Goal: Task Accomplishment & Management: Complete application form

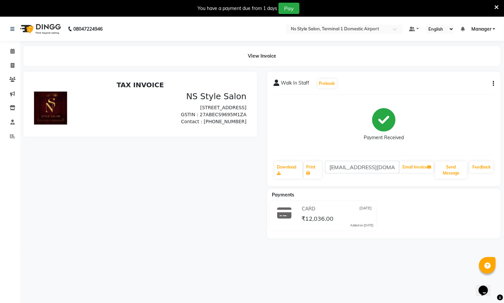
click at [493, 84] on icon "button" at bounding box center [492, 84] width 1 height 0
click at [466, 85] on div "Edit Item Staff" at bounding box center [460, 87] width 46 height 8
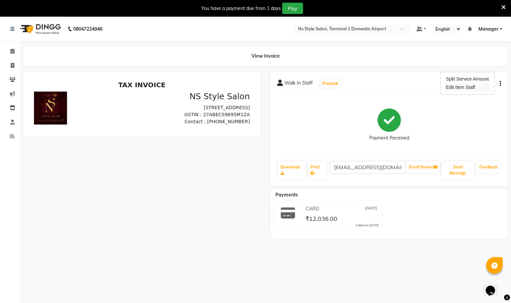
select select "39683"
select select "88862"
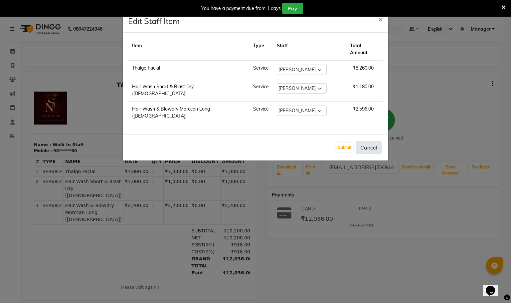
click at [367, 141] on button "Cancel" at bounding box center [369, 147] width 26 height 13
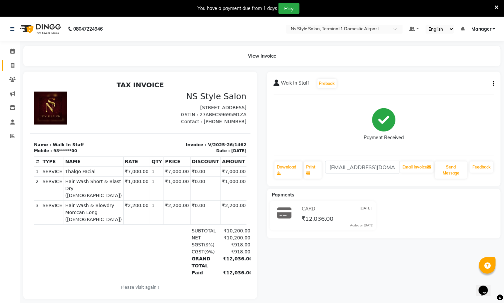
click at [13, 62] on span at bounding box center [13, 66] width 12 height 8
select select "5659"
select select "service"
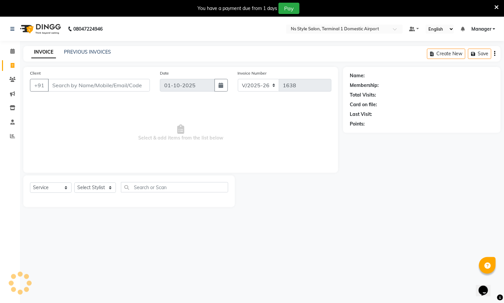
scroll to position [17, 0]
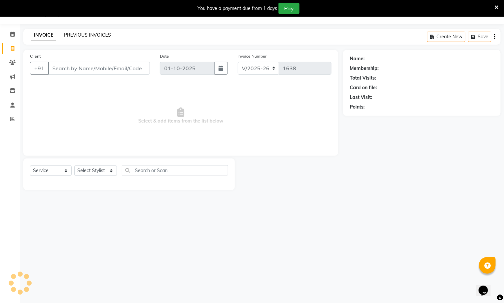
click at [104, 34] on link "PREVIOUS INVOICES" at bounding box center [87, 35] width 47 height 6
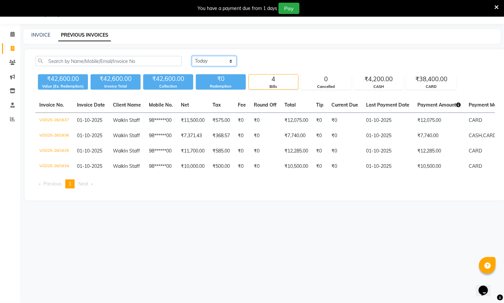
click at [233, 60] on select "Today Yesterday Custom Range" at bounding box center [214, 61] width 45 height 10
select select "range"
click at [192, 56] on select "Today Yesterday Custom Range" at bounding box center [214, 61] width 45 height 10
click at [286, 60] on input "01-10-2025" at bounding box center [268, 61] width 47 height 9
select select "10"
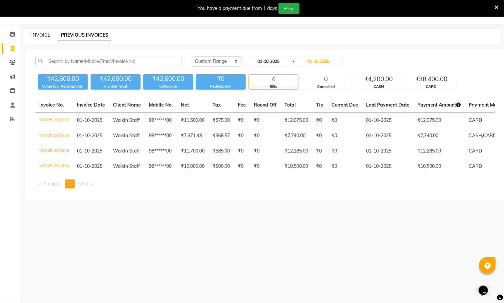
select select "2025"
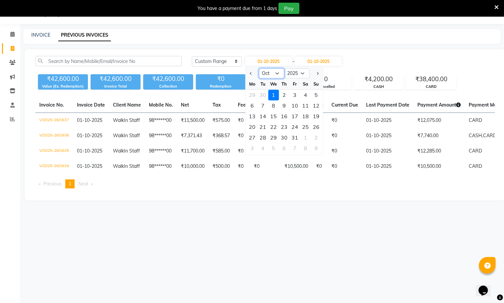
click at [278, 72] on select "Jan Feb Mar Apr May Jun Jul Aug Sep Oct Nov Dec" at bounding box center [271, 74] width 25 height 10
select select "9"
click at [259, 69] on select "Jan Feb Mar Apr May Jun Jul Aug Sep Oct Nov Dec" at bounding box center [271, 74] width 25 height 10
click at [286, 103] on div "11" at bounding box center [284, 106] width 11 height 11
type input "11-09-2025"
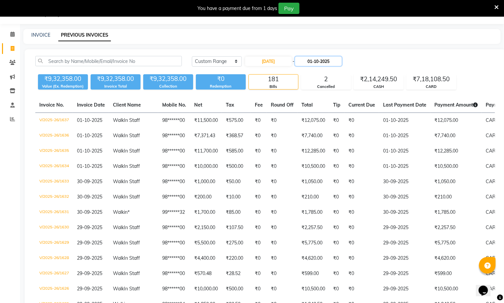
click at [337, 61] on input "01-10-2025" at bounding box center [318, 61] width 47 height 9
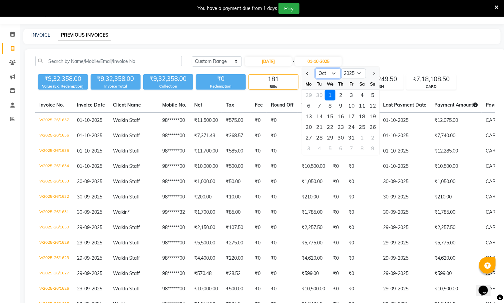
click at [335, 71] on select "Sep Oct Nov Dec" at bounding box center [327, 74] width 25 height 10
select select "9"
click at [315, 69] on select "Sep Oct Nov Dec" at bounding box center [327, 74] width 25 height 10
click at [341, 105] on div "11" at bounding box center [340, 106] width 11 height 11
type input "11-09-2025"
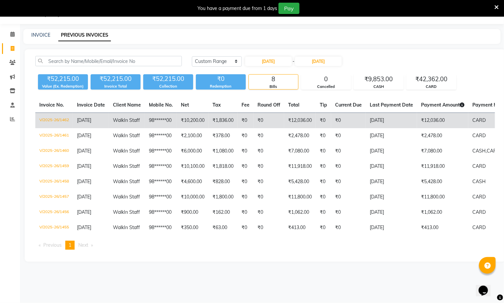
click at [359, 119] on td "₹0" at bounding box center [348, 121] width 35 height 16
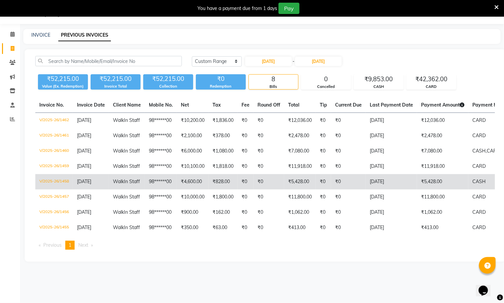
click at [301, 174] on td "₹5,428.00" at bounding box center [300, 181] width 32 height 15
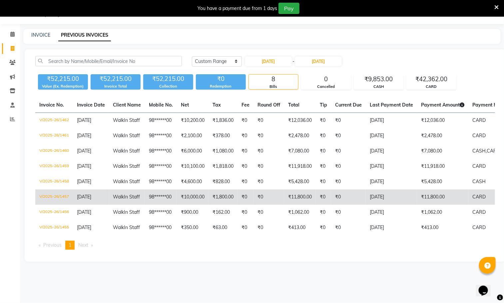
click at [208, 193] on td "₹1,800.00" at bounding box center [222, 196] width 29 height 15
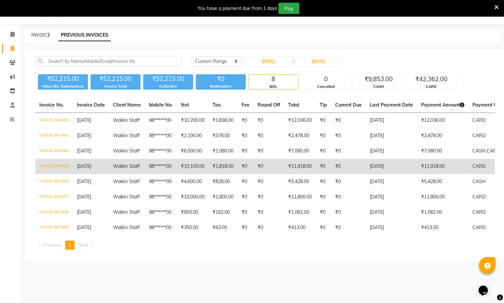
click at [202, 159] on td "₹10,100.00" at bounding box center [193, 166] width 32 height 15
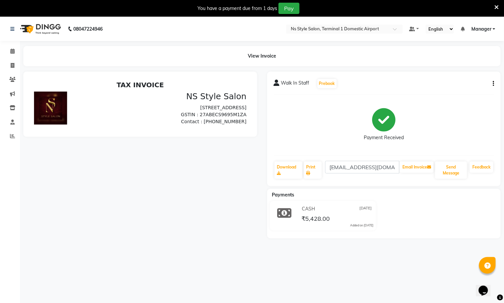
click at [491, 81] on button "button" at bounding box center [492, 83] width 4 height 7
click at [465, 85] on div "Edit Item Staff" at bounding box center [460, 87] width 46 height 8
select select
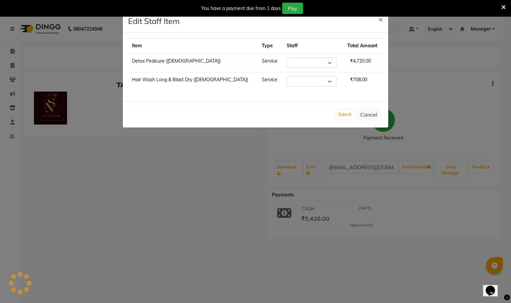
select select "82080"
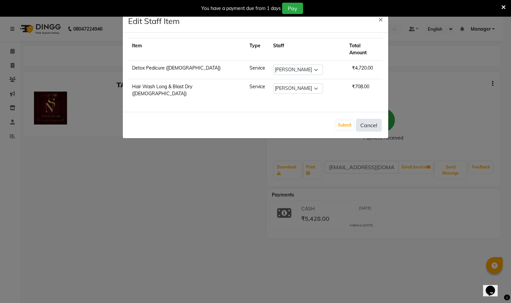
click at [372, 119] on button "Cancel" at bounding box center [369, 125] width 26 height 13
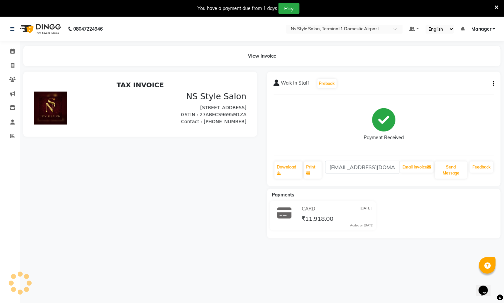
click at [493, 84] on icon "button" at bounding box center [492, 84] width 1 height 0
click at [468, 77] on div "Split Service Amount" at bounding box center [460, 79] width 46 height 8
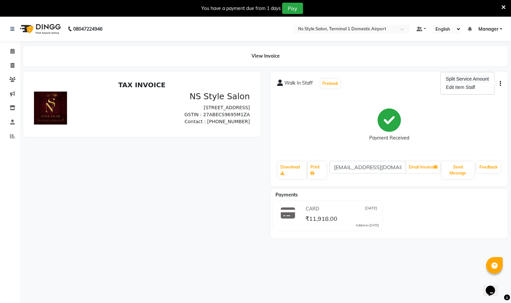
select select "39688"
select select "39689"
select select "39681"
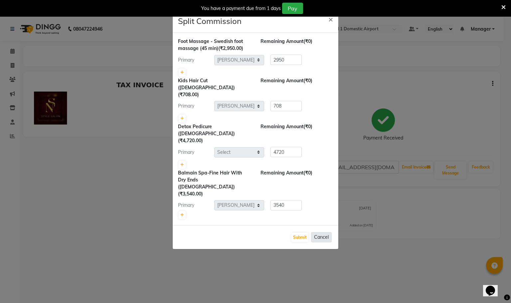
click at [326, 232] on button "Cancel" at bounding box center [321, 237] width 21 height 10
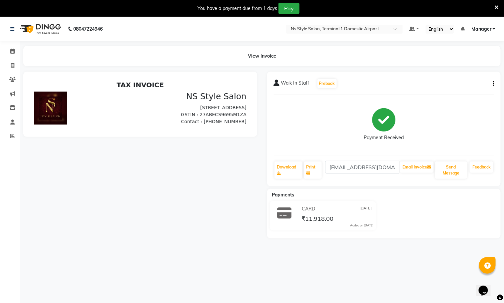
click at [493, 84] on icon "button" at bounding box center [492, 84] width 1 height 0
click at [467, 88] on div "Edit Item Staff" at bounding box center [460, 87] width 46 height 8
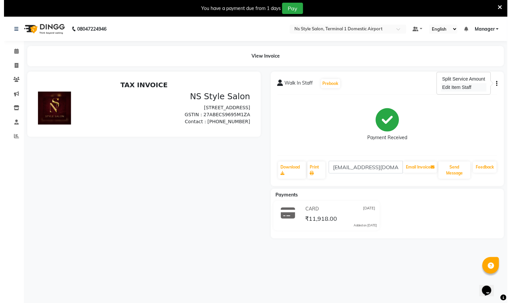
select select "39688"
select select "39689"
select select
select select "39681"
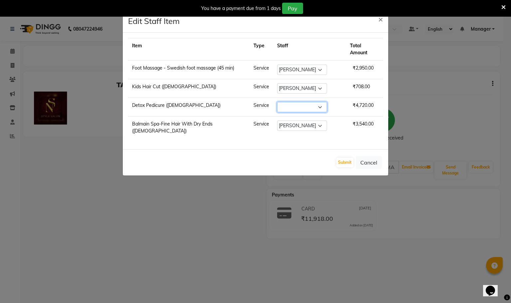
click at [326, 102] on select "Select Azim Salmani Deena Dilshad Ahmad GRROWWIDE HEENA SHAIKH JAFER SHAIKH Man…" at bounding box center [302, 107] width 50 height 10
click at [386, 219] on ngb-modal-window "Edit Staff Item × Item Type Staff Total Amount Foot Massage - Swedish foot mass…" at bounding box center [255, 151] width 511 height 303
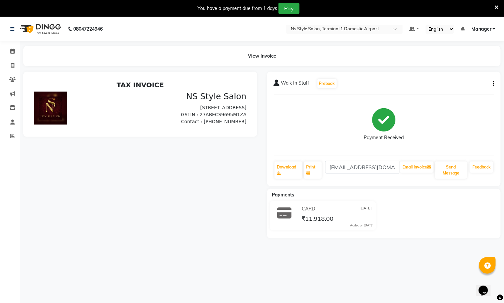
click at [493, 84] on icon "button" at bounding box center [492, 84] width 1 height 0
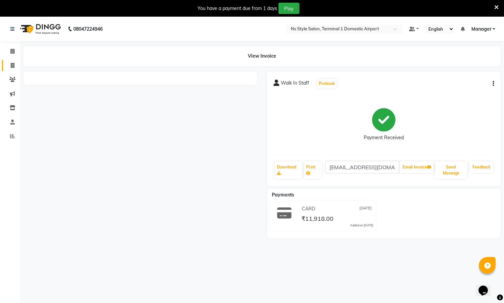
click at [11, 63] on icon at bounding box center [13, 65] width 4 height 5
select select "5659"
select select "service"
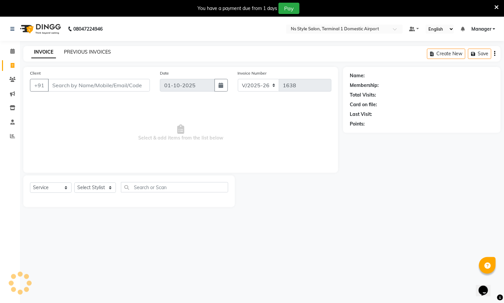
click at [87, 52] on link "PREVIOUS INVOICES" at bounding box center [87, 52] width 47 height 6
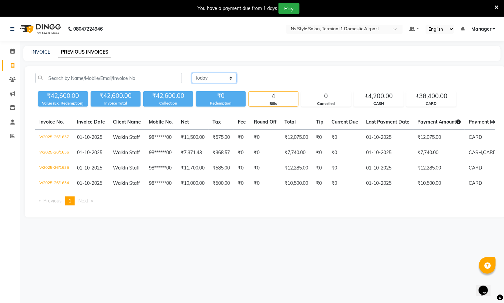
click at [220, 80] on select "[DATE] [DATE] Custom Range" at bounding box center [214, 78] width 45 height 10
select select "range"
click at [192, 73] on select "[DATE] [DATE] Custom Range" at bounding box center [214, 78] width 45 height 10
click at [274, 78] on input "01-10-2025" at bounding box center [268, 78] width 47 height 9
select select "10"
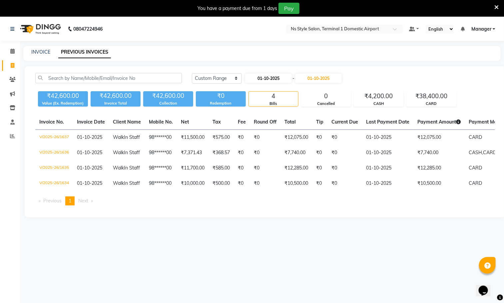
select select "2025"
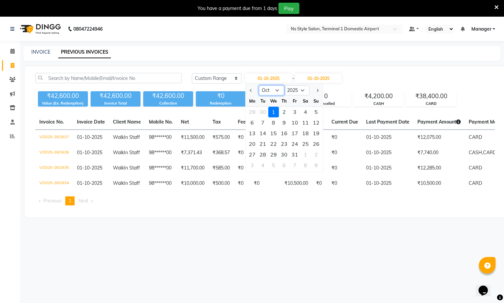
click at [275, 92] on select "Jan Feb Mar Apr May Jun Jul Aug Sep Oct Nov Dec" at bounding box center [271, 91] width 25 height 10
select select "9"
click at [259, 86] on select "Jan Feb Mar Apr May Jun Jul Aug Sep Oct Nov Dec" at bounding box center [271, 91] width 25 height 10
click at [333, 78] on input "01-10-2025" at bounding box center [318, 78] width 47 height 9
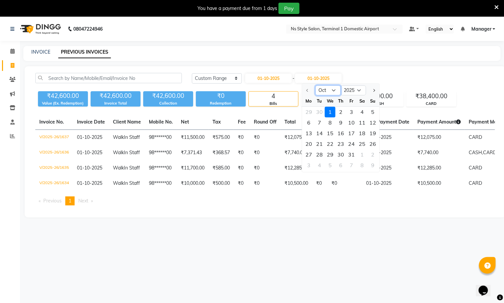
click at [336, 90] on select "Oct Nov Dec" at bounding box center [327, 91] width 25 height 10
click at [284, 227] on main "INVOICE PREVIOUS INVOICES Today Yesterday Custom Range 01-10-2025 - 01-10-2025 …" at bounding box center [262, 136] width 484 height 181
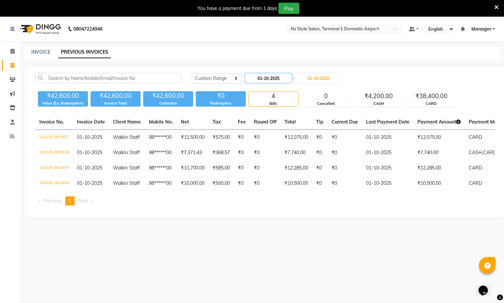
click at [277, 79] on input "01-10-2025" at bounding box center [268, 78] width 47 height 9
select select "10"
select select "2025"
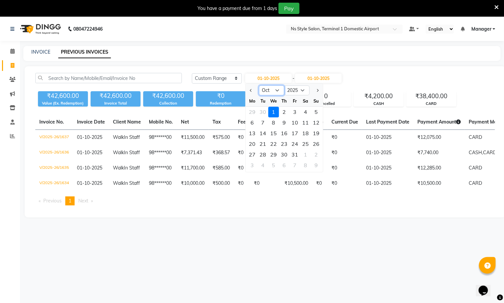
click at [276, 90] on select "Jan Feb Mar Apr May Jun Jul Aug Sep Oct Nov Dec" at bounding box center [271, 91] width 25 height 10
select select "9"
click at [259, 86] on select "Jan Feb Mar Apr May Jun Jul Aug Sep Oct Nov Dec" at bounding box center [271, 91] width 25 height 10
click at [295, 122] on div "12" at bounding box center [295, 123] width 11 height 11
type input "[DATE]"
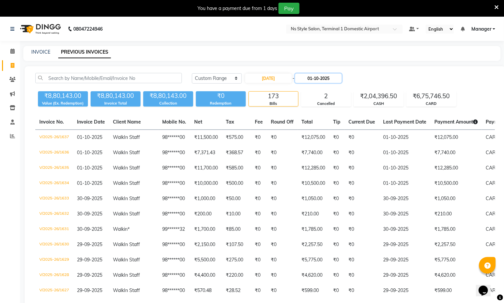
click at [338, 78] on input "01-10-2025" at bounding box center [318, 78] width 47 height 9
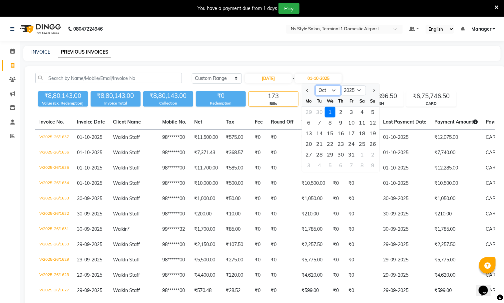
click at [336, 90] on select "Sep Oct Nov Dec" at bounding box center [327, 91] width 25 height 10
select select "9"
click at [315, 86] on select "Sep Oct Nov Dec" at bounding box center [327, 91] width 25 height 10
click at [348, 124] on div "12" at bounding box center [351, 123] width 11 height 11
type input "[DATE]"
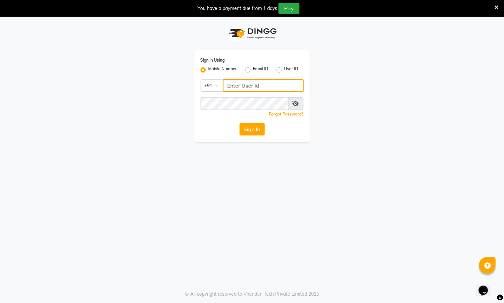
type input "9930388551"
click at [256, 130] on button "Sign In" at bounding box center [251, 129] width 25 height 13
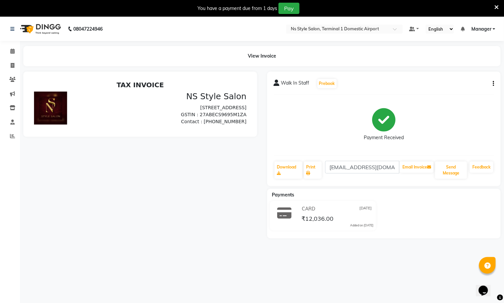
click at [493, 84] on icon "button" at bounding box center [492, 84] width 1 height 0
click at [492, 83] on button "button" at bounding box center [492, 83] width 4 height 7
click at [488, 71] on main "View Invoice Walk In Staff Prebook Payment Received Download Print [EMAIL_ADDRE…" at bounding box center [262, 147] width 484 height 202
click at [493, 84] on icon "button" at bounding box center [492, 84] width 1 height 0
click at [467, 89] on div "Edit Item Staff" at bounding box center [460, 87] width 46 height 8
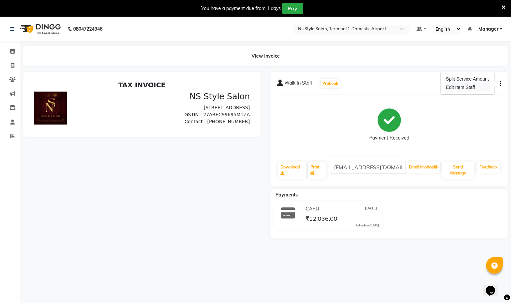
select select
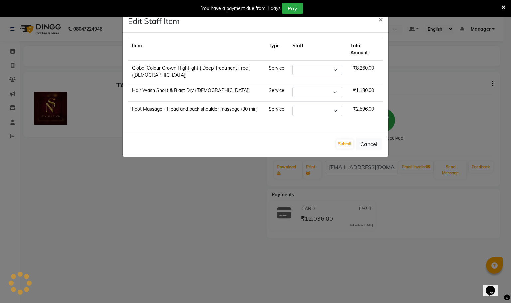
select select "39683"
select select "88862"
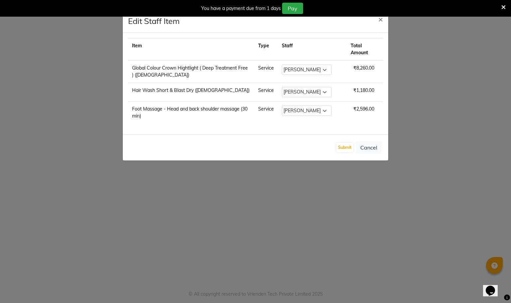
type input "9930388551"
click at [381, 19] on span "×" at bounding box center [381, 19] width 5 height 10
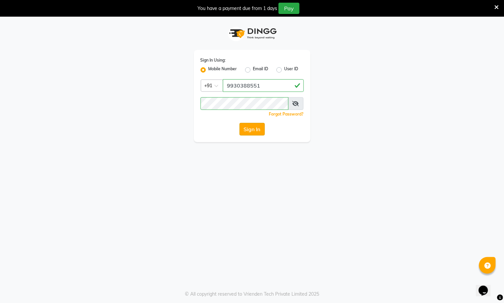
click at [256, 125] on button "Sign In" at bounding box center [251, 129] width 25 height 13
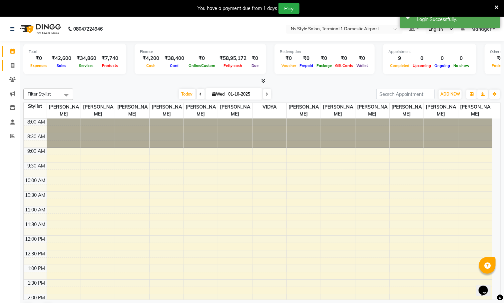
click at [12, 65] on icon at bounding box center [13, 65] width 4 height 5
select select "service"
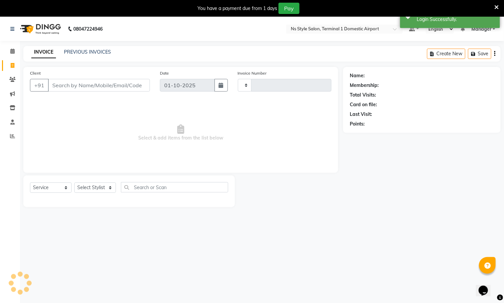
type input "1638"
select select "5659"
click at [103, 51] on link "PREVIOUS INVOICES" at bounding box center [87, 52] width 47 height 6
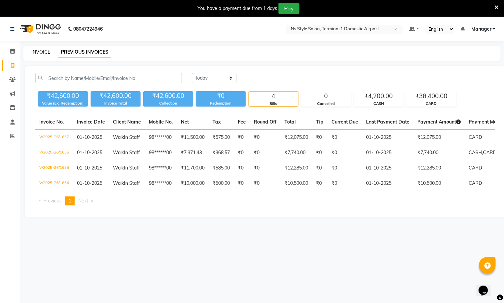
click at [37, 50] on link "INVOICE" at bounding box center [40, 52] width 19 height 6
select select "5659"
select select "service"
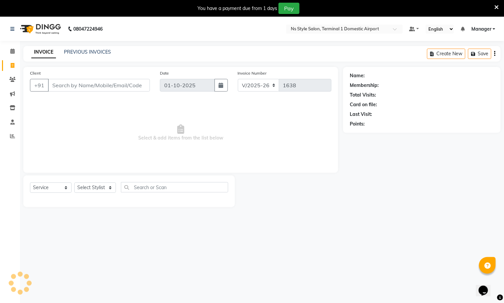
click at [84, 82] on input "Client" at bounding box center [99, 85] width 102 height 13
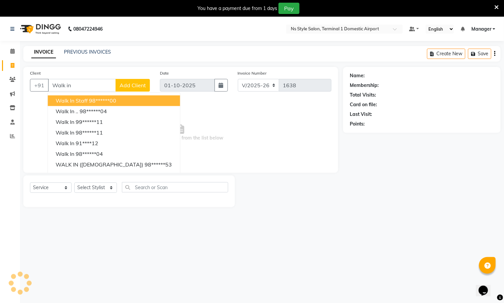
click at [116, 98] on button "Walk In Staff 98******00" at bounding box center [114, 101] width 132 height 11
type input "98******00"
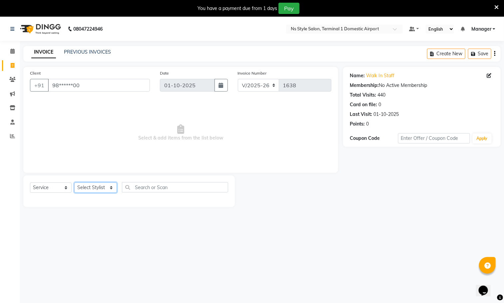
click at [99, 185] on select "Select Stylist [PERSON_NAME] [PERSON_NAME] [PERSON_NAME] GRROWWIDE [PERSON_NAME…" at bounding box center [95, 187] width 43 height 10
click at [161, 187] on input "text" at bounding box center [175, 187] width 106 height 10
click at [105, 183] on select "Select Stylist [PERSON_NAME] [PERSON_NAME] [PERSON_NAME] GRROWWIDE [PERSON_NAME…" at bounding box center [95, 187] width 43 height 10
select select "88862"
click at [74, 182] on select "Select Stylist Azim Salmani Deena Dilshad Ahmad GRROWWIDE HEENA SHAIKH JAFER SH…" at bounding box center [95, 187] width 43 height 10
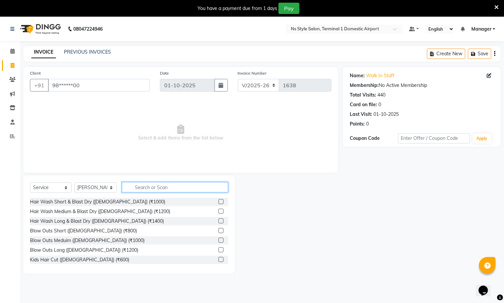
click at [156, 188] on input "text" at bounding box center [175, 187] width 106 height 10
type input "hair wash"
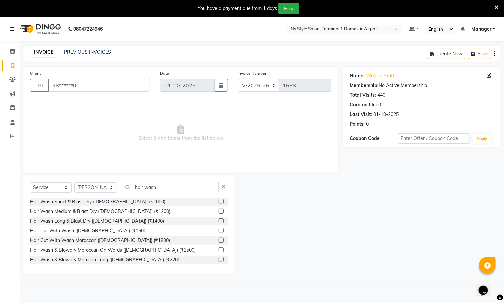
click at [218, 231] on label at bounding box center [220, 230] width 5 height 5
click at [218, 231] on input "checkbox" at bounding box center [220, 231] width 4 height 4
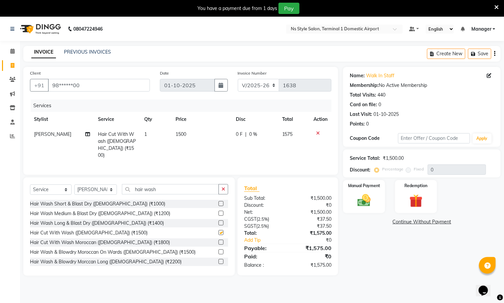
checkbox input "false"
click at [115, 189] on select "Select Stylist Azim Salmani Deena Dilshad Ahmad GRROWWIDE HEENA SHAIKH JAFER SH…" at bounding box center [95, 189] width 43 height 10
click at [366, 257] on div "Name: Walk In Staff Membership: No Active Membership Total Visits: 440 Card on …" at bounding box center [424, 171] width 162 height 209
click at [363, 192] on div "Manual Payment" at bounding box center [364, 196] width 44 height 34
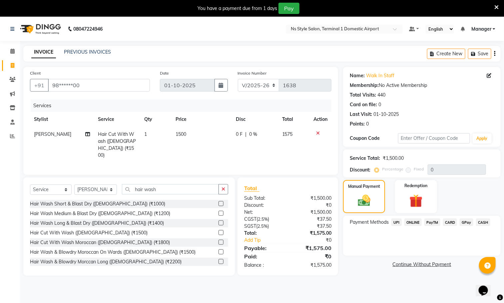
click at [448, 223] on span "CARD" at bounding box center [450, 222] width 14 height 8
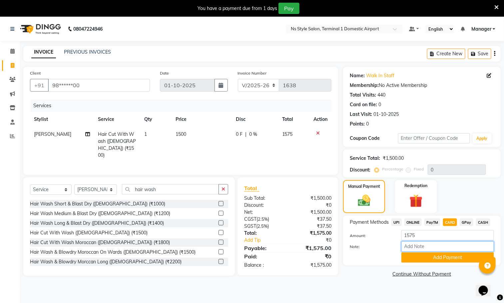
click at [463, 247] on input "Note:" at bounding box center [447, 246] width 93 height 10
click at [447, 258] on button "Add Payment" at bounding box center [447, 257] width 93 height 10
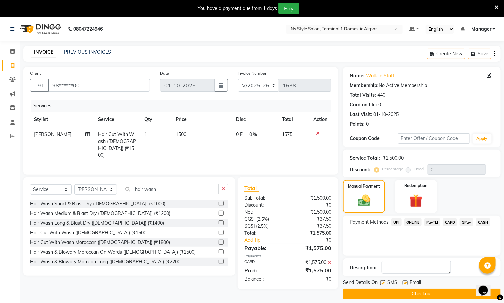
click at [432, 296] on button "Checkout" at bounding box center [421, 294] width 157 height 10
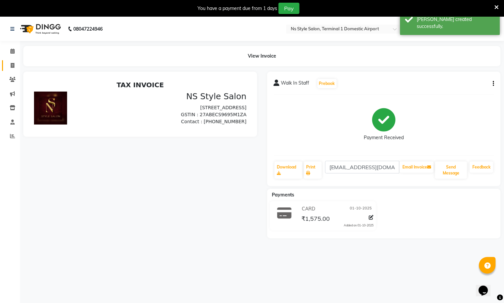
click at [11, 64] on icon at bounding box center [13, 65] width 4 height 5
select select "5659"
select select "service"
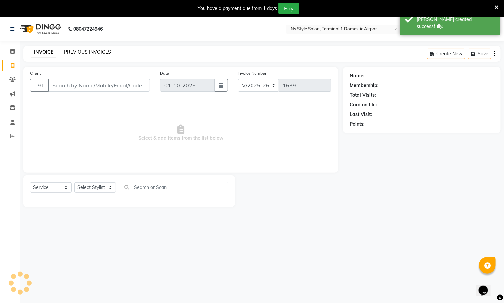
click at [94, 51] on link "PREVIOUS INVOICES" at bounding box center [87, 52] width 47 height 6
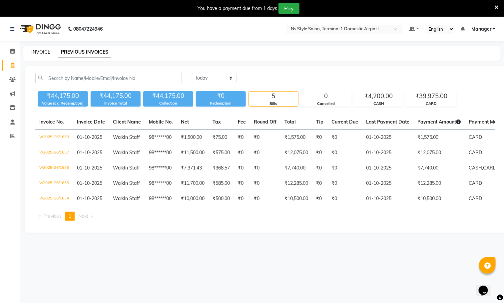
click at [44, 51] on link "INVOICE" at bounding box center [40, 52] width 19 height 6
select select "5659"
select select "service"
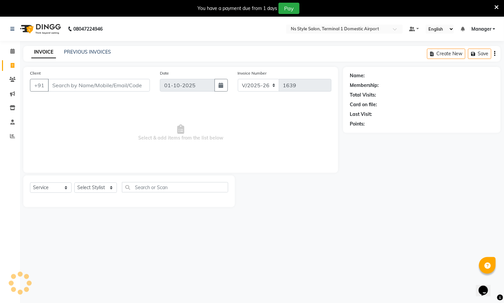
click at [103, 85] on input "Client" at bounding box center [99, 85] width 102 height 13
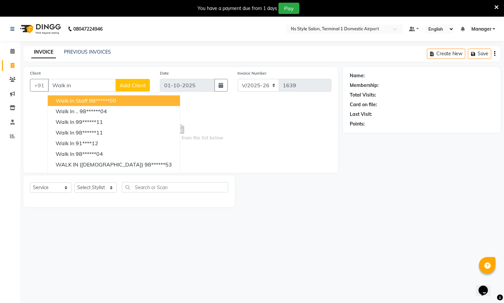
click at [106, 102] on ngb-highlight "98******00" at bounding box center [102, 101] width 27 height 7
type input "98******00"
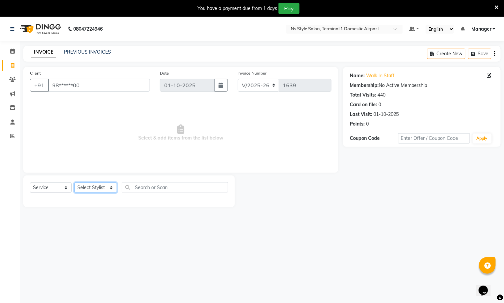
click at [104, 184] on select "Select Stylist Azim Salmani Deena Dilshad Ahmad GRROWWIDE HEENA SHAIKH JAFER SH…" at bounding box center [95, 187] width 43 height 10
select select "39688"
click at [74, 182] on select "Select Stylist Azim Salmani Deena Dilshad Ahmad GRROWWIDE HEENA SHAIKH JAFER SH…" at bounding box center [95, 187] width 43 height 10
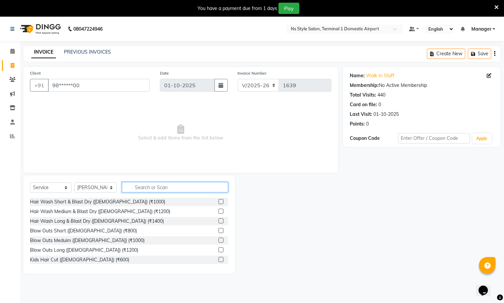
click at [157, 186] on input "text" at bounding box center [175, 187] width 106 height 10
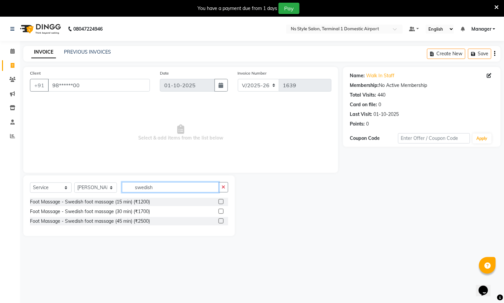
type input "swedish"
click at [356, 217] on div "Name: Walk In Staff Membership: No Active Membership Total Visits: 440 Card on …" at bounding box center [424, 151] width 162 height 169
click at [219, 212] on label at bounding box center [220, 211] width 5 height 5
click at [219, 212] on input "checkbox" at bounding box center [220, 211] width 4 height 4
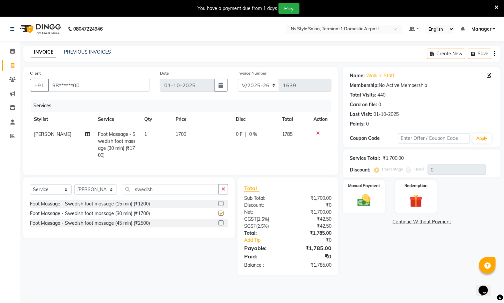
checkbox input "false"
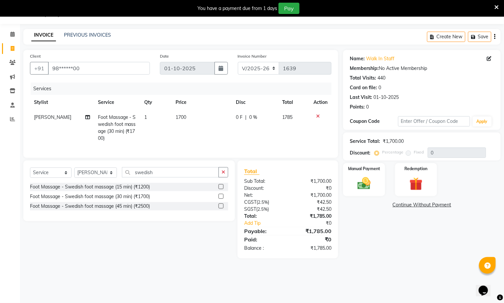
click at [318, 116] on icon at bounding box center [318, 116] width 4 height 5
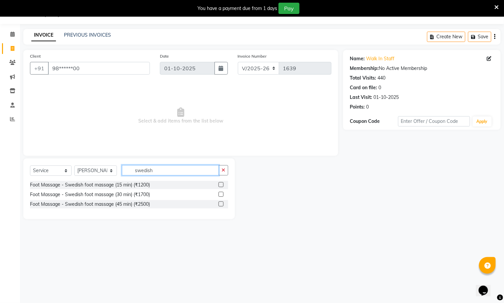
click at [166, 172] on input "swedish" at bounding box center [170, 170] width 97 height 10
type input "s"
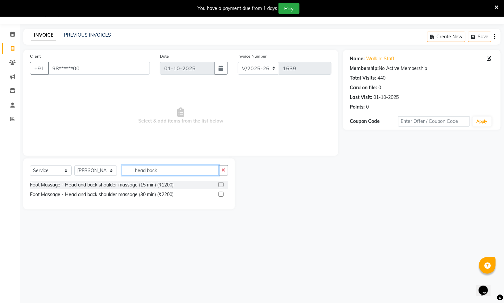
type input "head back"
click at [221, 194] on label at bounding box center [220, 194] width 5 height 5
click at [221, 194] on input "checkbox" at bounding box center [220, 194] width 4 height 4
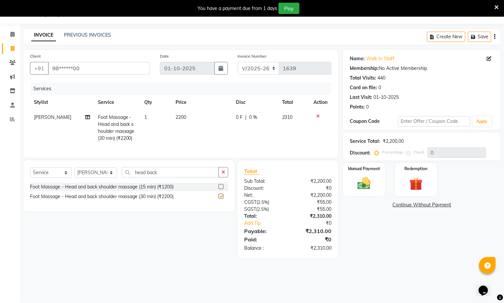
checkbox input "false"
click at [188, 177] on input "head back" at bounding box center [170, 172] width 97 height 10
click at [190, 177] on input "head back" at bounding box center [170, 172] width 97 height 10
click at [192, 177] on input "head back" at bounding box center [170, 172] width 97 height 10
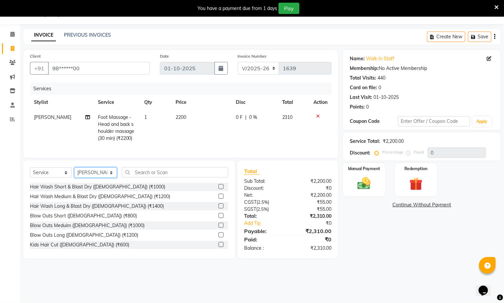
click at [111, 178] on select "Select Stylist Azim Salmani Deena Dilshad Ahmad GRROWWIDE HEENA SHAIKH JAFER SH…" at bounding box center [95, 172] width 43 height 10
click at [163, 177] on input "text" at bounding box center [175, 172] width 106 height 10
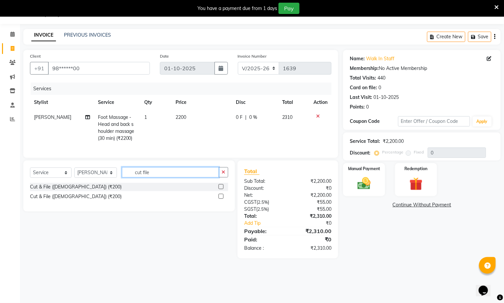
type input "cut file"
click at [221, 189] on label at bounding box center [220, 186] width 5 height 5
click at [221, 189] on input "checkbox" at bounding box center [220, 187] width 4 height 4
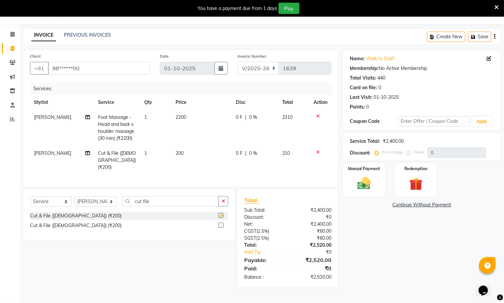
checkbox input "false"
click at [169, 204] on input "cut file" at bounding box center [170, 201] width 97 height 10
click at [167, 202] on input "cut file" at bounding box center [170, 201] width 97 height 10
click at [166, 202] on input "cut file" at bounding box center [170, 201] width 97 height 10
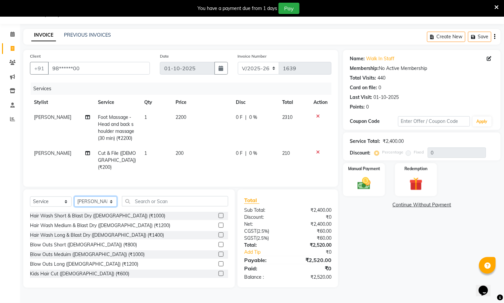
click at [107, 199] on select "Select Stylist Azim Salmani Deena Dilshad Ahmad GRROWWIDE HEENA SHAIKH JAFER SH…" at bounding box center [95, 201] width 43 height 10
select select "39689"
click at [74, 197] on select "Select Stylist Azim Salmani Deena Dilshad Ahmad GRROWWIDE HEENA SHAIKH JAFER SH…" at bounding box center [95, 201] width 43 height 10
click at [175, 204] on input "text" at bounding box center [175, 201] width 106 height 10
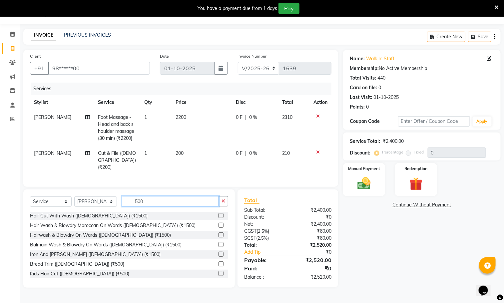
type input "500"
click at [218, 272] on label at bounding box center [220, 273] width 5 height 5
click at [218, 272] on input "checkbox" at bounding box center [220, 274] width 4 height 4
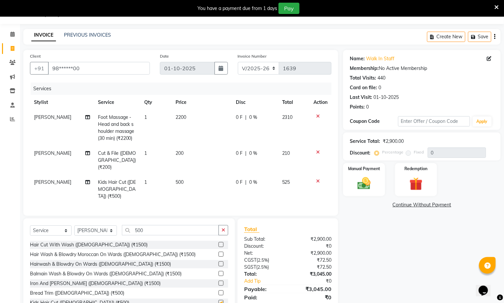
checkbox input "false"
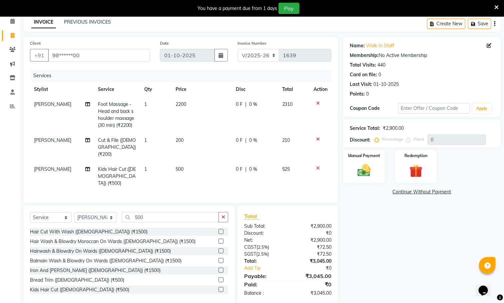
scroll to position [29, 0]
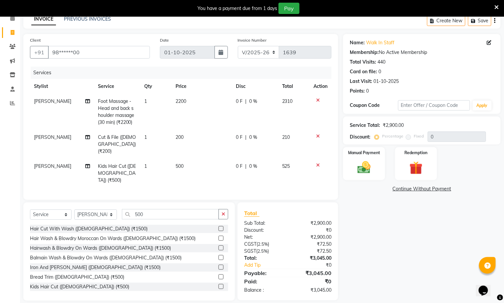
click at [317, 163] on icon at bounding box center [318, 165] width 4 height 5
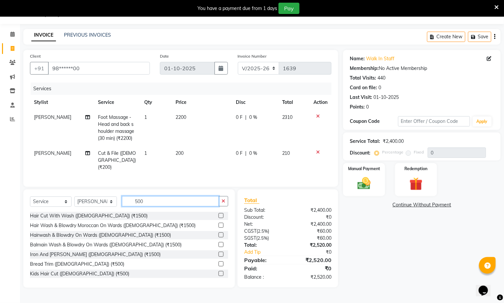
click at [176, 202] on input "500" at bounding box center [170, 201] width 97 height 10
click at [177, 200] on input "500" at bounding box center [170, 201] width 97 height 10
type input "5"
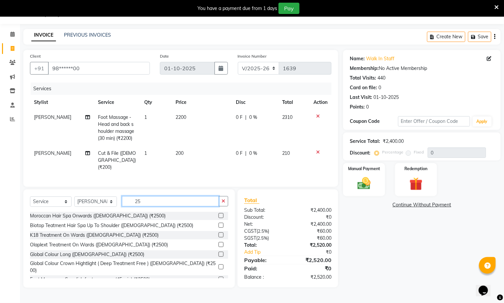
type input "2"
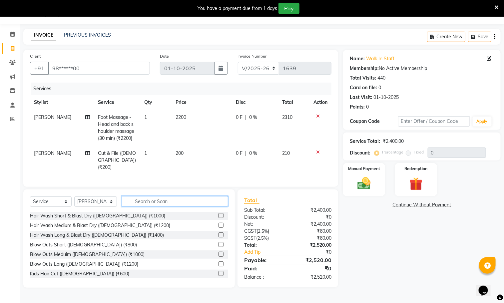
click at [171, 202] on input "text" at bounding box center [175, 201] width 106 height 10
click at [318, 152] on icon at bounding box center [318, 152] width 4 height 5
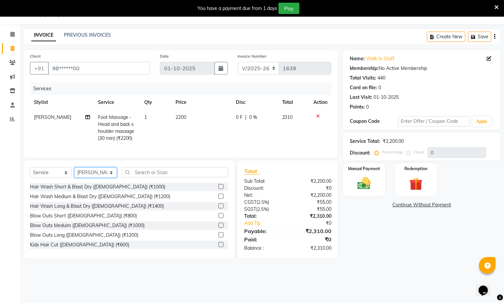
click at [101, 178] on select "Select Stylist Azim Salmani Deena Dilshad Ahmad GRROWWIDE HEENA SHAIKH JAFER SH…" at bounding box center [95, 172] width 43 height 10
select select "39688"
click at [74, 175] on select "Select Stylist Azim Salmani Deena Dilshad Ahmad GRROWWIDE HEENA SHAIKH JAFER SH…" at bounding box center [95, 172] width 43 height 10
click at [164, 177] on input "text" at bounding box center [175, 172] width 106 height 10
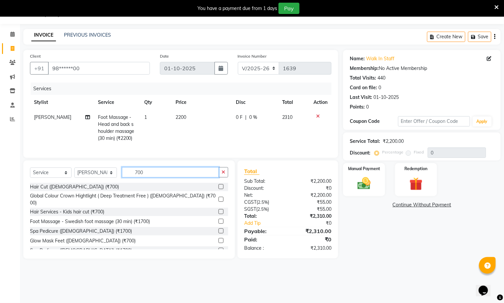
type input "700"
click at [218, 189] on label at bounding box center [220, 186] width 5 height 5
click at [218, 189] on input "checkbox" at bounding box center [220, 187] width 4 height 4
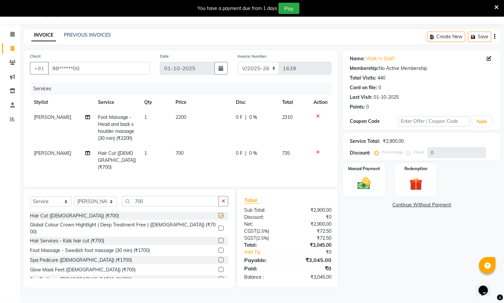
checkbox input "false"
click at [105, 200] on select "Select Stylist Azim Salmani Deena Dilshad Ahmad GRROWWIDE HEENA SHAIKH JAFER SH…" at bounding box center [95, 201] width 43 height 10
select select "39689"
click at [74, 197] on select "Select Stylist Azim Salmani Deena Dilshad Ahmad GRROWWIDE HEENA SHAIKH JAFER SH…" at bounding box center [95, 201] width 43 height 10
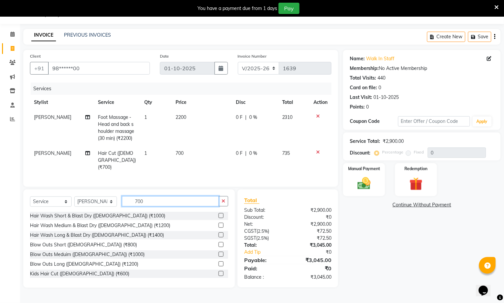
click at [156, 201] on input "700" at bounding box center [170, 201] width 97 height 10
click at [162, 201] on input "700" at bounding box center [170, 201] width 97 height 10
click at [165, 199] on input "700" at bounding box center [170, 201] width 97 height 10
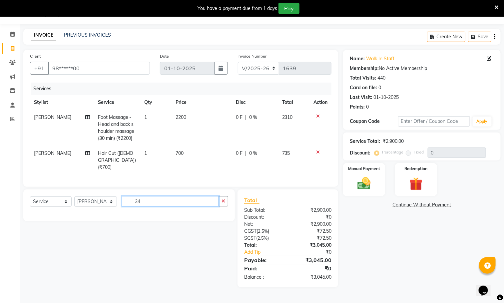
type input "3"
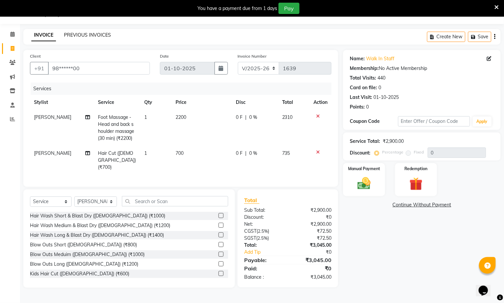
click at [104, 34] on link "PREVIOUS INVOICES" at bounding box center [87, 35] width 47 height 6
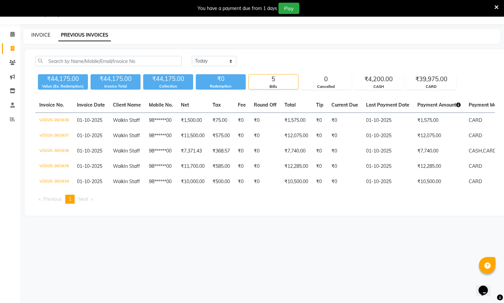
click at [44, 34] on link "INVOICE" at bounding box center [40, 35] width 19 height 6
select select "5659"
select select "service"
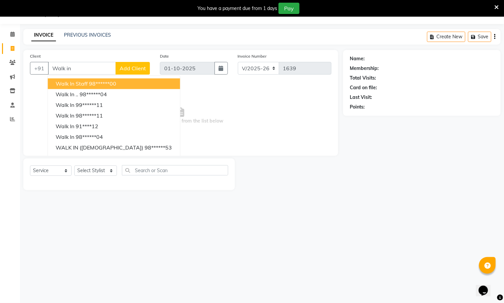
click at [108, 83] on ngb-highlight "98******00" at bounding box center [102, 84] width 27 height 7
type input "98******00"
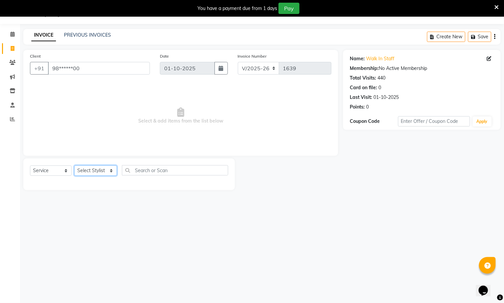
click at [96, 172] on select "Select Stylist Azim Salmani Deena Dilshad Ahmad GRROWWIDE HEENA SHAIKH JAFER SH…" at bounding box center [95, 170] width 43 height 10
select select "39688"
click at [74, 165] on select "Select Stylist Azim Salmani Deena Dilshad Ahmad GRROWWIDE HEENA SHAIKH JAFER SH…" at bounding box center [95, 170] width 43 height 10
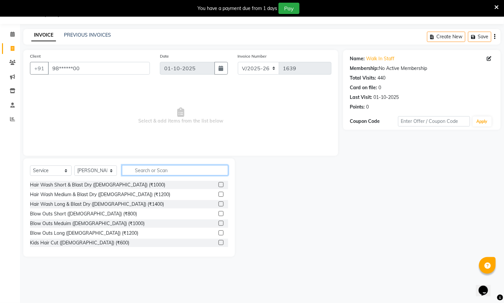
click at [158, 170] on input "text" at bounding box center [175, 170] width 106 height 10
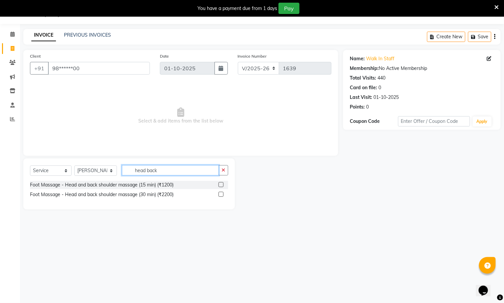
type input "head back"
click at [221, 194] on label at bounding box center [220, 194] width 5 height 5
click at [221, 194] on input "checkbox" at bounding box center [220, 194] width 4 height 4
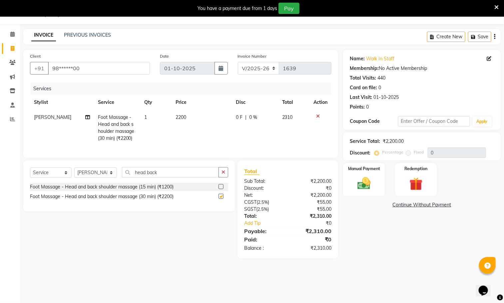
checkbox input "false"
click at [195, 177] on input "head back" at bounding box center [170, 172] width 97 height 10
click at [191, 177] on input "head back" at bounding box center [170, 172] width 97 height 10
click at [186, 177] on input "head back" at bounding box center [170, 172] width 97 height 10
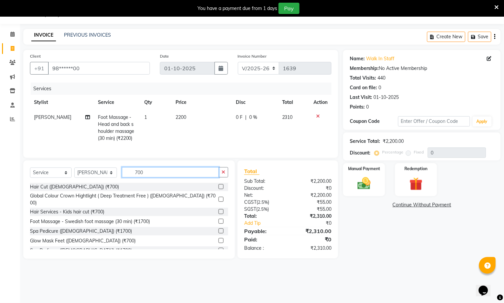
type input "700"
click at [218, 189] on label at bounding box center [220, 186] width 5 height 5
click at [218, 189] on input "checkbox" at bounding box center [220, 187] width 4 height 4
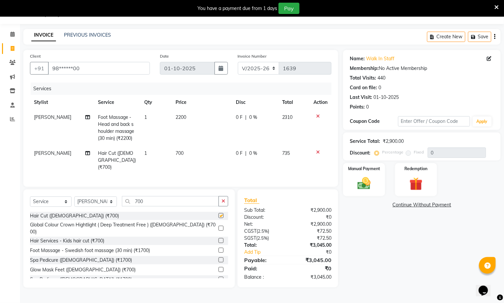
checkbox input "false"
click at [111, 199] on select "Select Stylist Azim Salmani Deena Dilshad Ahmad GRROWWIDE HEENA SHAIKH JAFER SH…" at bounding box center [95, 201] width 43 height 10
select select "39689"
click at [74, 197] on select "Select Stylist Azim Salmani Deena Dilshad Ahmad GRROWWIDE HEENA SHAIKH JAFER SH…" at bounding box center [95, 201] width 43 height 10
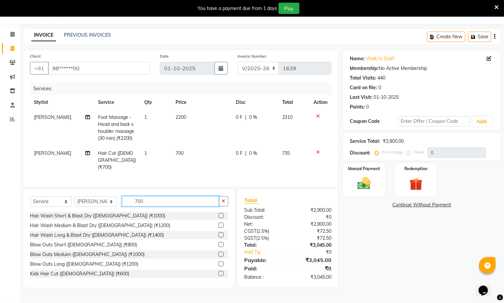
click at [157, 202] on input "700" at bounding box center [170, 201] width 97 height 10
click at [157, 201] on input "700" at bounding box center [170, 201] width 97 height 10
click at [157, 200] on input "700" at bounding box center [170, 201] width 97 height 10
type input "500"
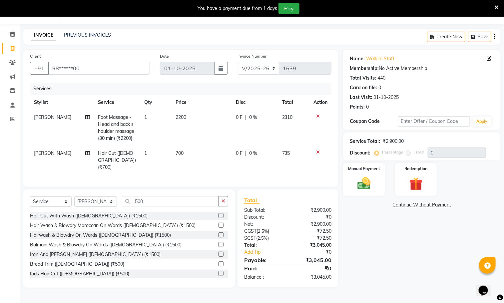
click at [218, 275] on label at bounding box center [220, 273] width 5 height 5
click at [218, 275] on input "checkbox" at bounding box center [220, 274] width 4 height 4
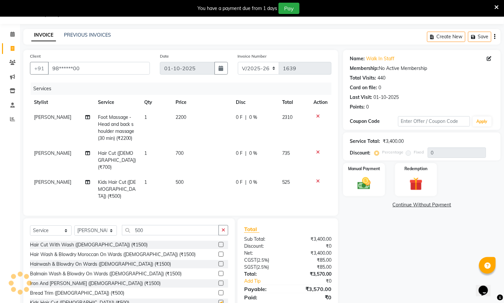
checkbox input "false"
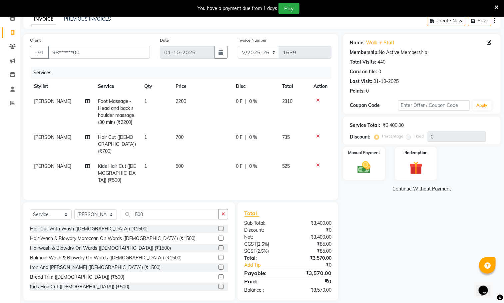
scroll to position [34, 0]
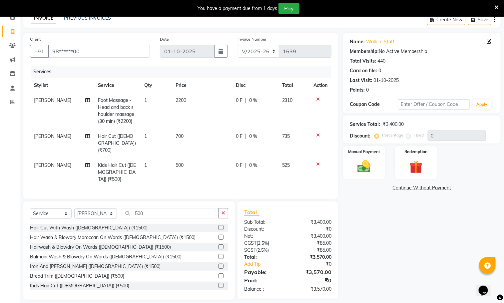
click at [317, 162] on icon at bounding box center [318, 164] width 4 height 5
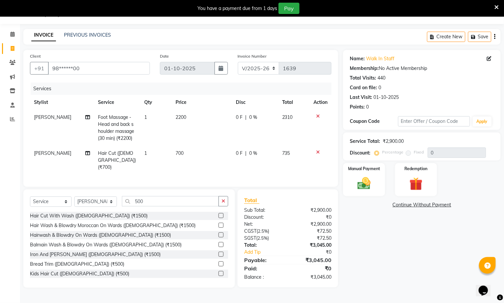
click at [218, 264] on label at bounding box center [220, 263] width 5 height 5
click at [218, 264] on input "checkbox" at bounding box center [220, 264] width 4 height 4
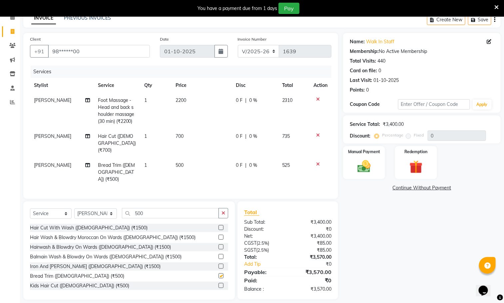
checkbox input "false"
click at [318, 161] on icon at bounding box center [318, 163] width 4 height 5
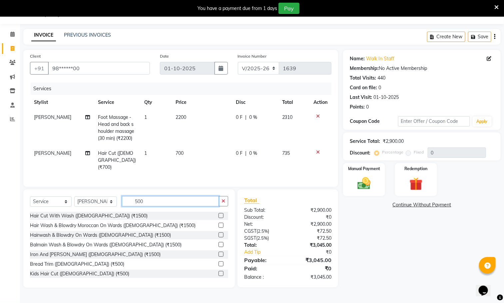
click at [173, 202] on input "500" at bounding box center [170, 201] width 97 height 10
click at [174, 201] on input "500" at bounding box center [170, 201] width 97 height 10
click at [178, 204] on input "500" at bounding box center [170, 201] width 97 height 10
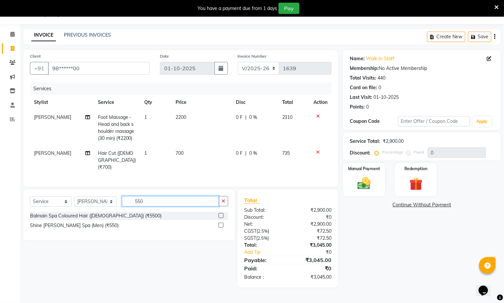
type input "550"
click at [222, 226] on label at bounding box center [220, 225] width 5 height 5
click at [222, 226] on input "checkbox" at bounding box center [220, 225] width 4 height 4
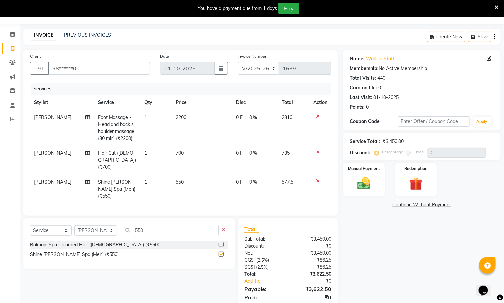
checkbox input "false"
click at [369, 181] on img at bounding box center [364, 184] width 22 height 16
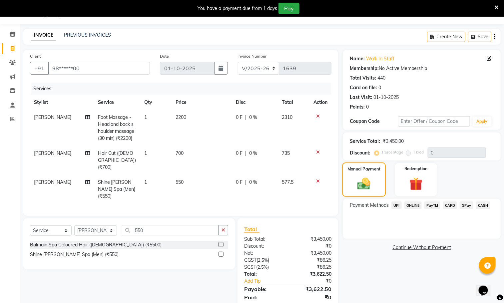
scroll to position [34, 0]
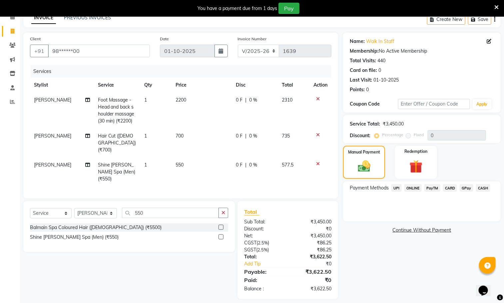
click at [448, 188] on span "CARD" at bounding box center [450, 188] width 14 height 8
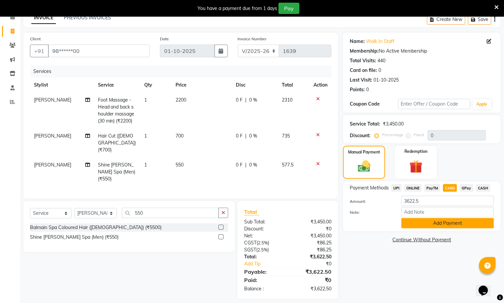
click at [462, 222] on button "Add Payment" at bounding box center [447, 223] width 93 height 10
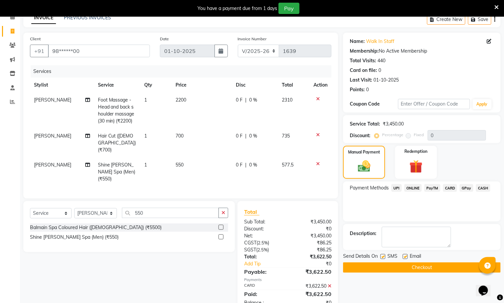
click at [467, 267] on button "Checkout" at bounding box center [421, 267] width 157 height 10
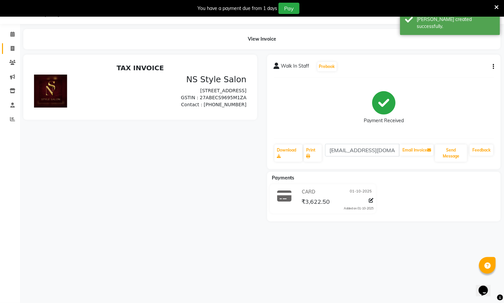
click at [5, 50] on link "Invoice" at bounding box center [10, 48] width 16 height 11
select select "service"
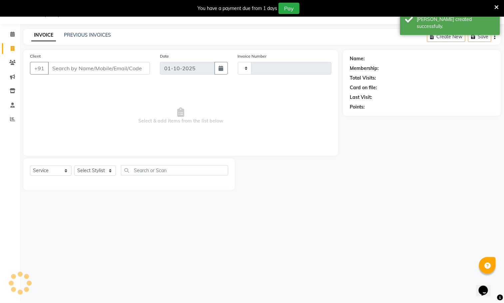
type input "1640"
select select "5659"
click at [94, 35] on link "PREVIOUS INVOICES" at bounding box center [87, 35] width 47 height 6
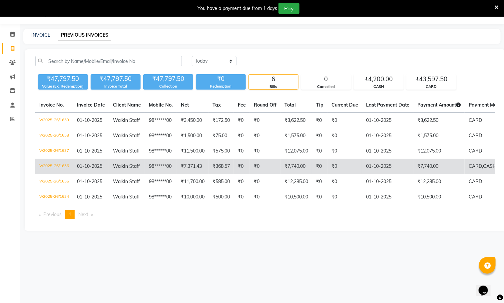
click at [476, 166] on span "CARD," at bounding box center [475, 166] width 14 height 6
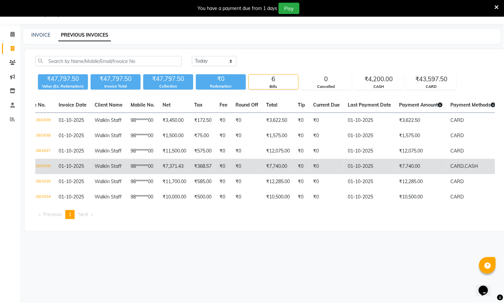
scroll to position [0, 15]
